Goal: Task Accomplishment & Management: Manage account settings

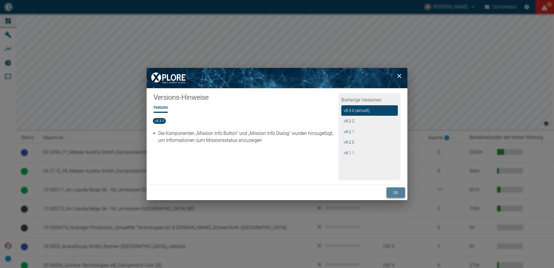
click at [392, 192] on button "ok" at bounding box center [396, 192] width 19 height 11
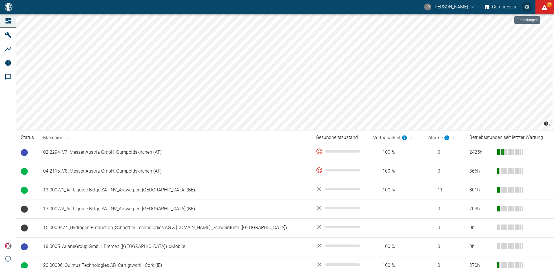
click at [525, 5] on icon "Einstellungen" at bounding box center [527, 7] width 6 height 6
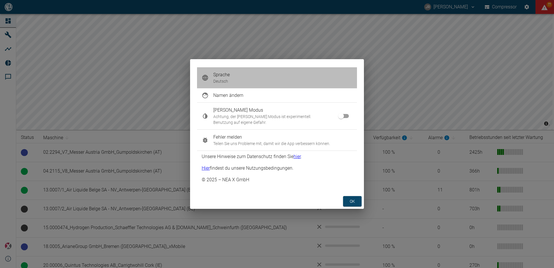
click at [291, 77] on span "Sprache" at bounding box center [282, 74] width 139 height 7
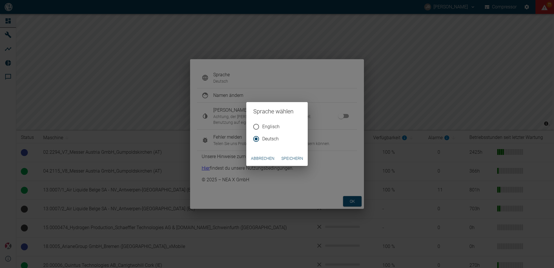
click at [269, 127] on span "Englisch" at bounding box center [270, 126] width 17 height 7
click at [262, 127] on input "Englisch" at bounding box center [256, 127] width 12 height 12
radio input "true"
click at [291, 156] on button "Speichern" at bounding box center [292, 158] width 26 height 11
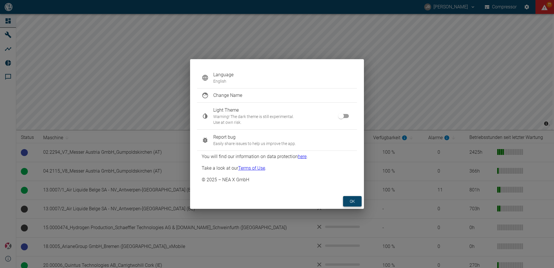
click at [354, 199] on button "ok" at bounding box center [352, 201] width 19 height 11
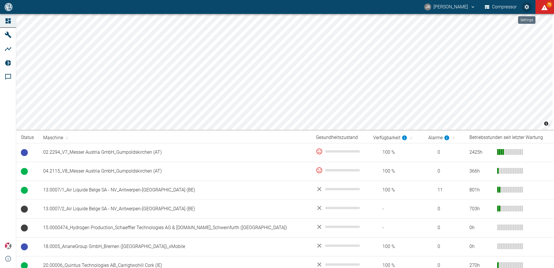
click at [526, 6] on icon "Settings" at bounding box center [526, 7] width 5 height 5
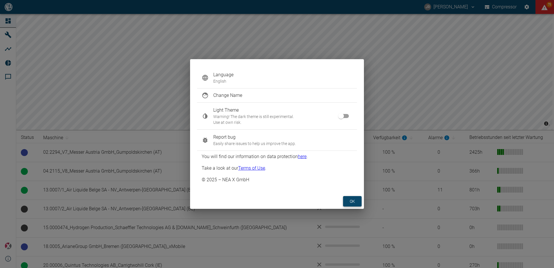
click at [351, 199] on button "ok" at bounding box center [352, 201] width 19 height 11
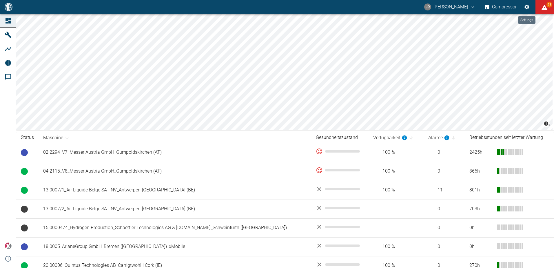
click at [526, 7] on icon "Settings" at bounding box center [526, 7] width 5 height 5
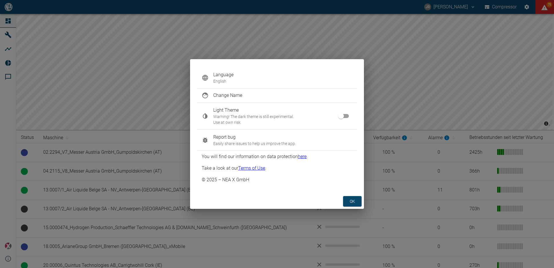
click at [289, 81] on p "English" at bounding box center [282, 81] width 139 height 6
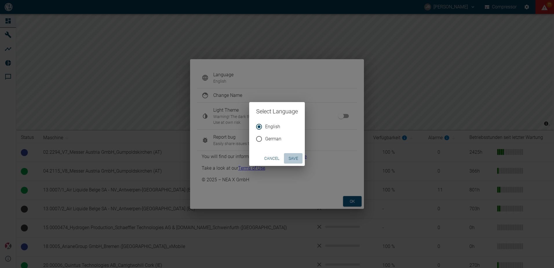
click at [295, 157] on button "Save" at bounding box center [293, 158] width 19 height 11
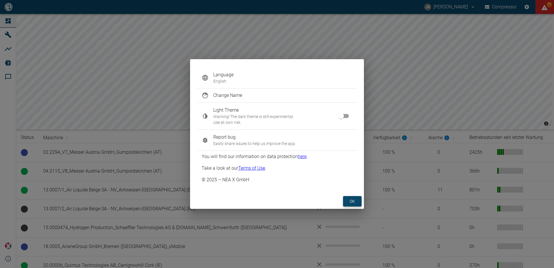
click at [355, 201] on button "ok" at bounding box center [352, 201] width 19 height 11
